Goal: Information Seeking & Learning: Find specific fact

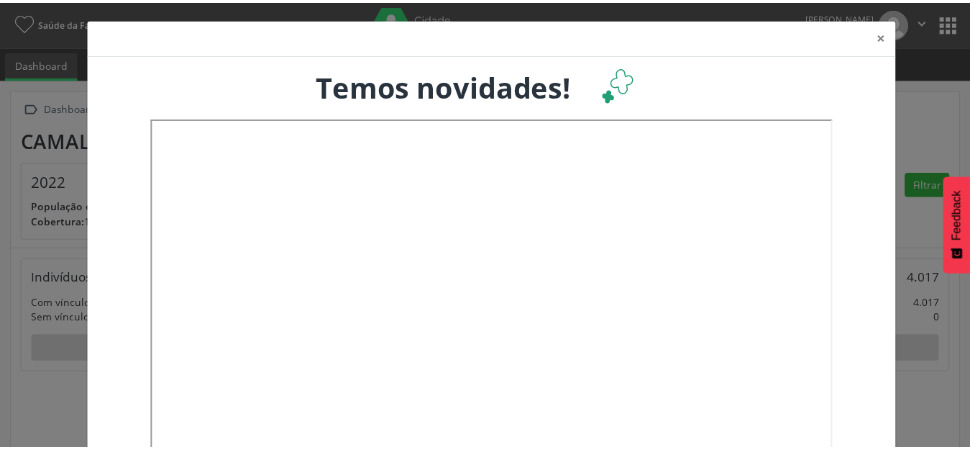
scroll to position [239, 321]
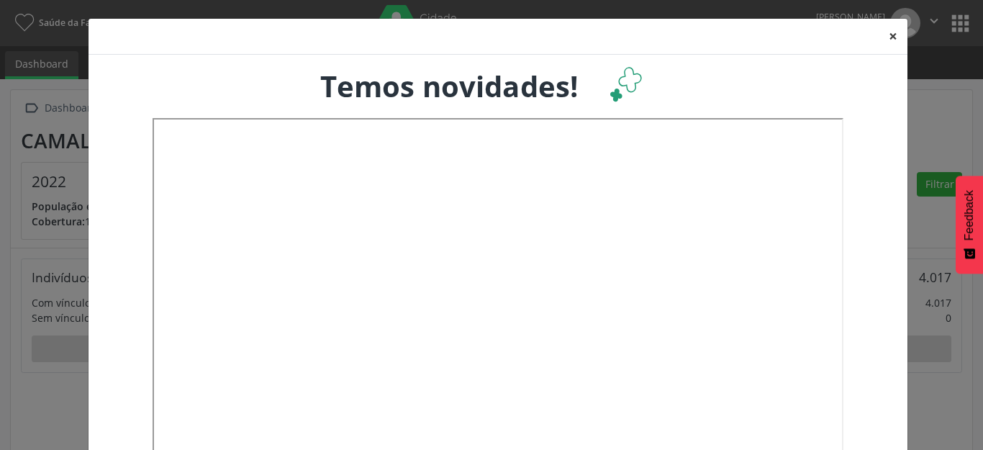
click at [881, 37] on button "×" at bounding box center [892, 36] width 29 height 35
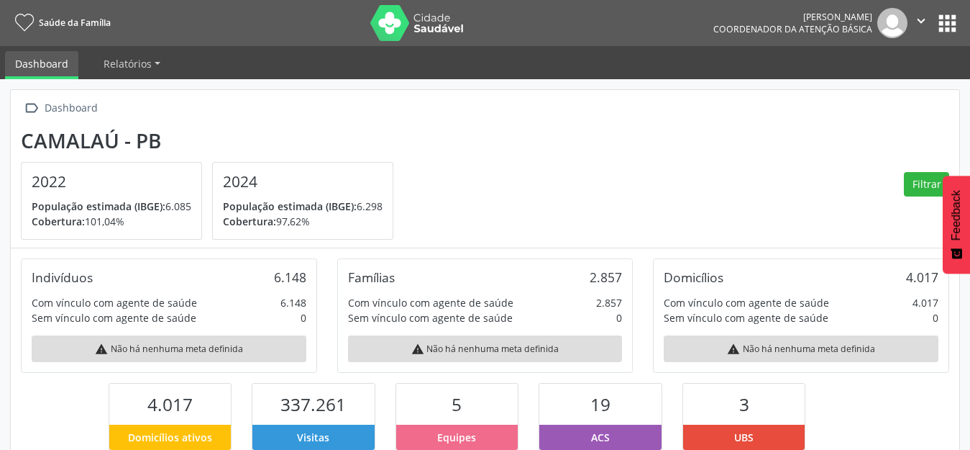
scroll to position [719119, 719042]
click at [963, 17] on nav "Saúde da Família [PERSON_NAME] Coordenador da Atenção Básica  Configurações Sa…" at bounding box center [485, 23] width 970 height 46
click at [947, 21] on button "apps" at bounding box center [947, 23] width 25 height 25
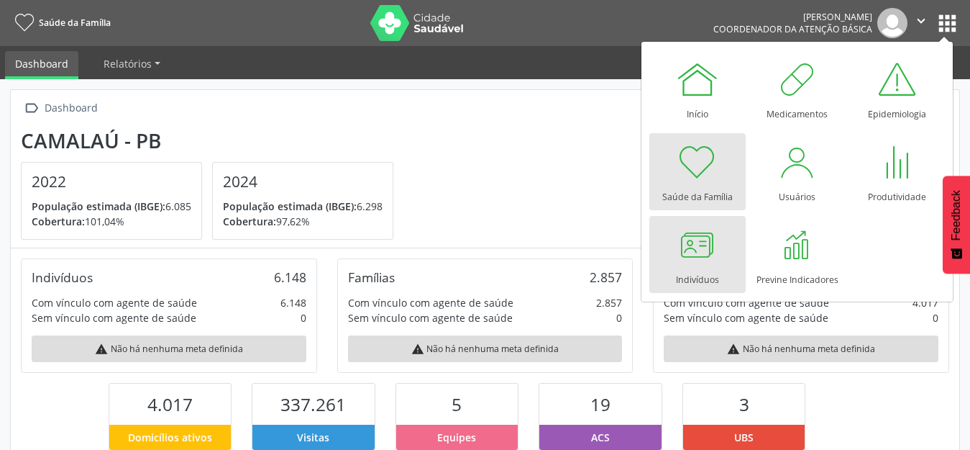
click at [702, 255] on div at bounding box center [697, 244] width 43 height 43
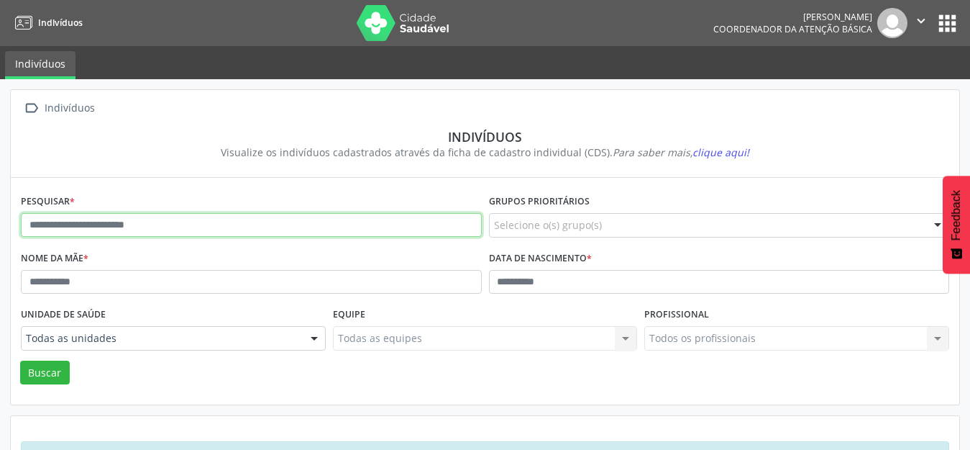
click at [109, 225] on input "text" at bounding box center [251, 225] width 461 height 24
click at [20, 360] on button "Buscar" at bounding box center [45, 372] width 50 height 24
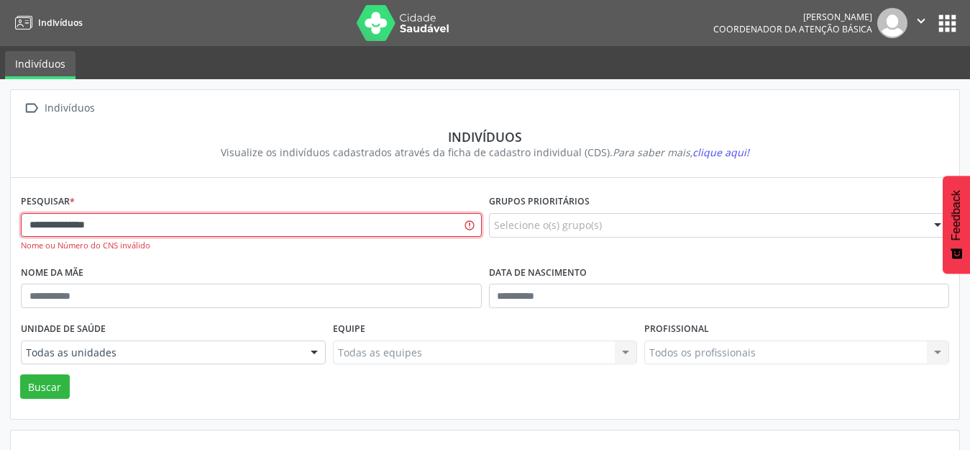
click at [109, 225] on input "**********" at bounding box center [251, 225] width 461 height 24
type input "**********"
click at [20, 374] on button "Buscar" at bounding box center [45, 386] width 50 height 24
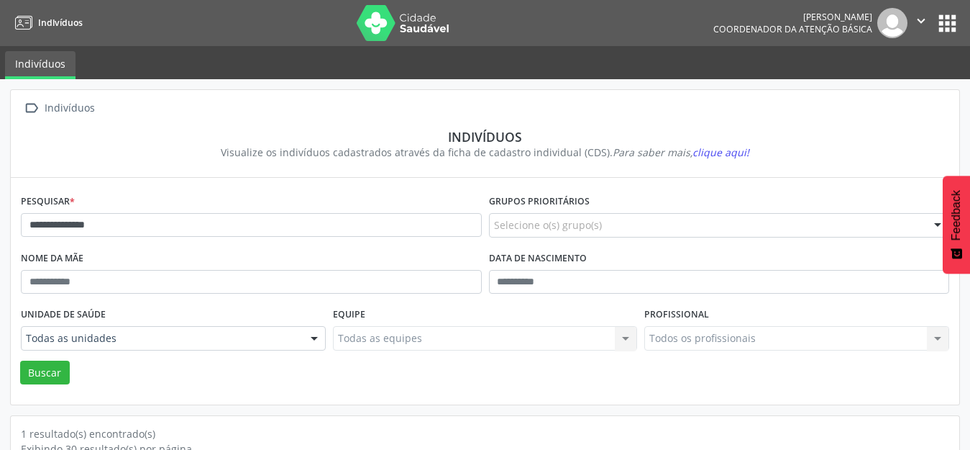
scroll to position [137, 0]
